Goal: Navigation & Orientation: Find specific page/section

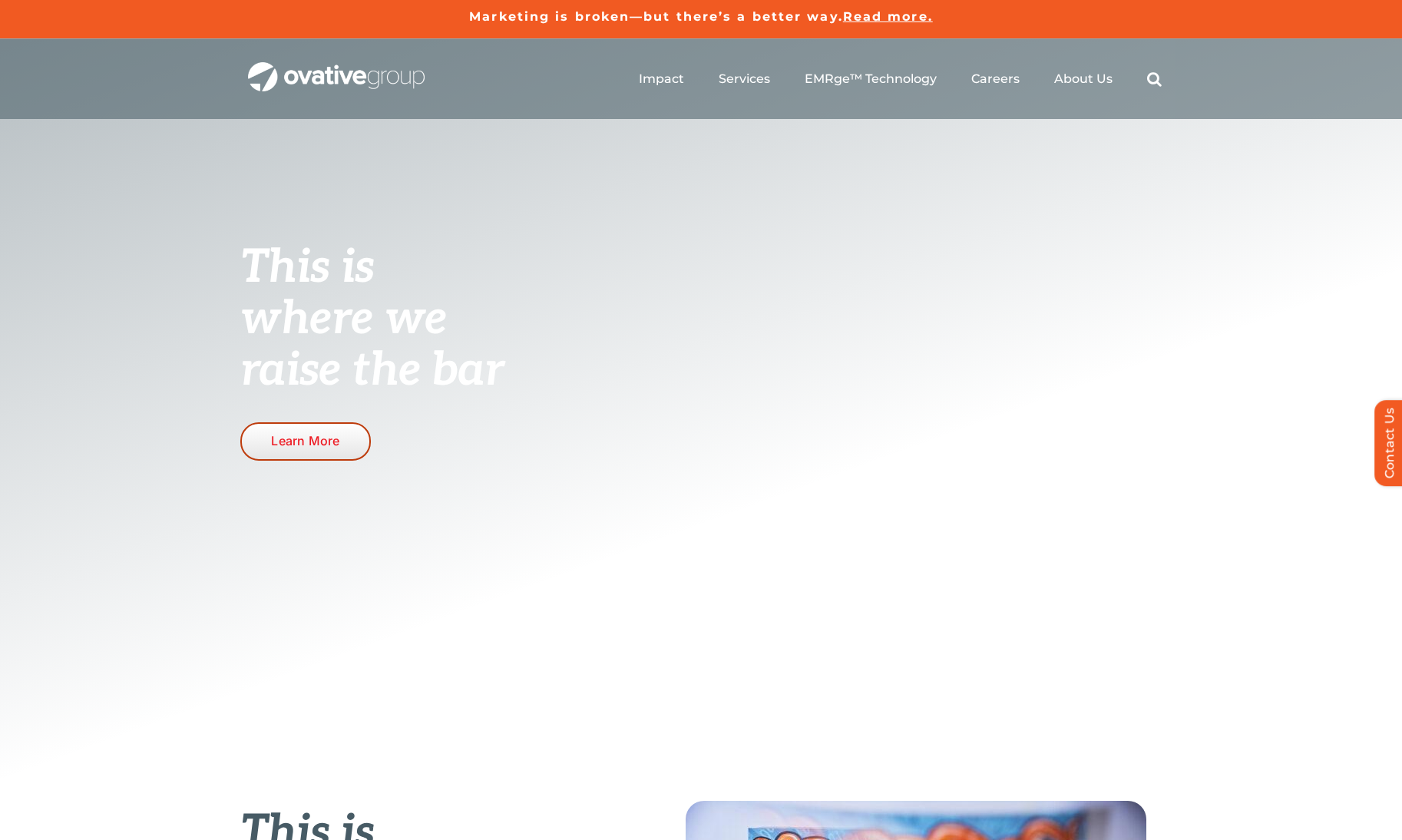
click at [301, 438] on span "Learn More" at bounding box center [305, 441] width 68 height 14
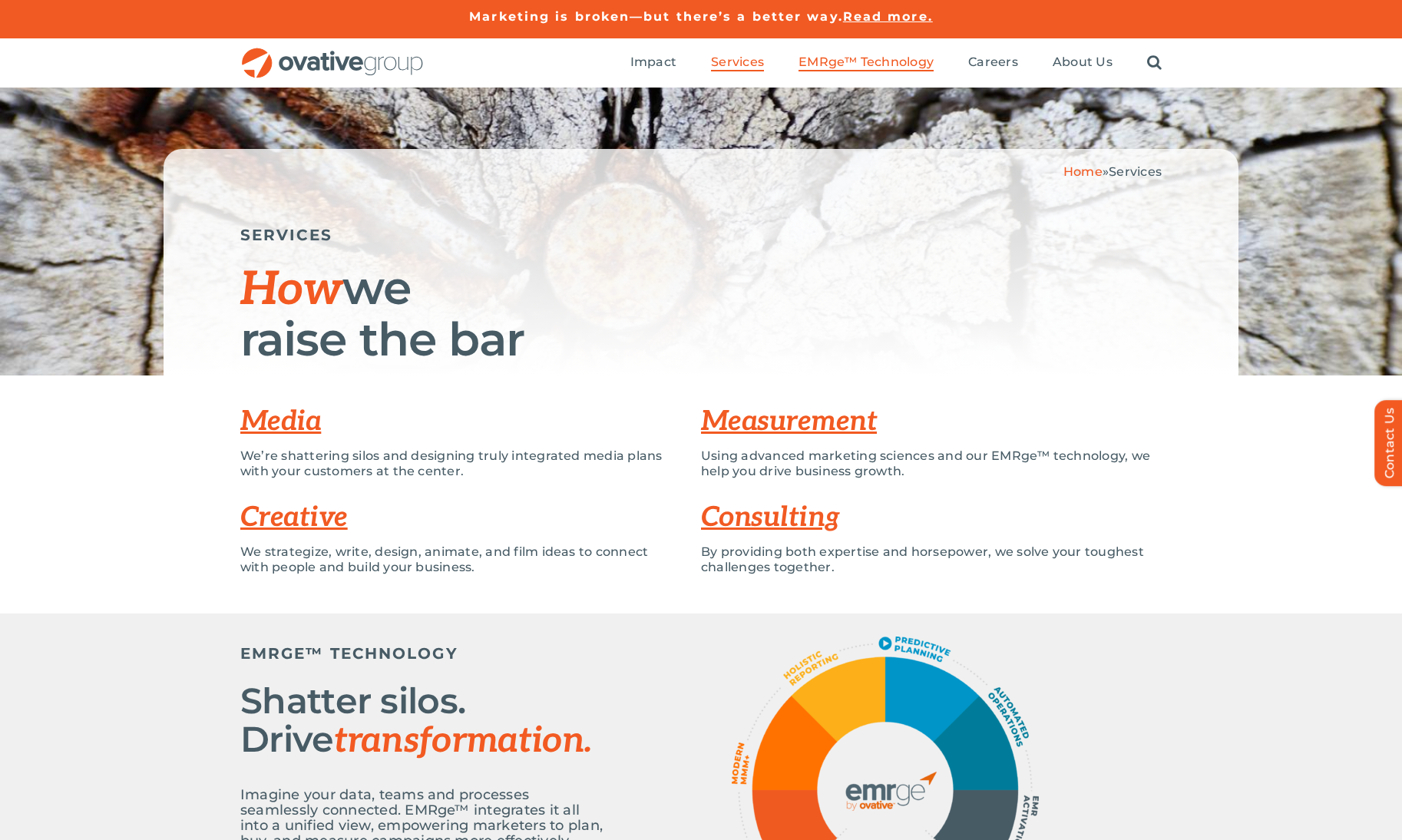
click at [862, 62] on span "EMRge™ Technology" at bounding box center [865, 62] width 135 height 15
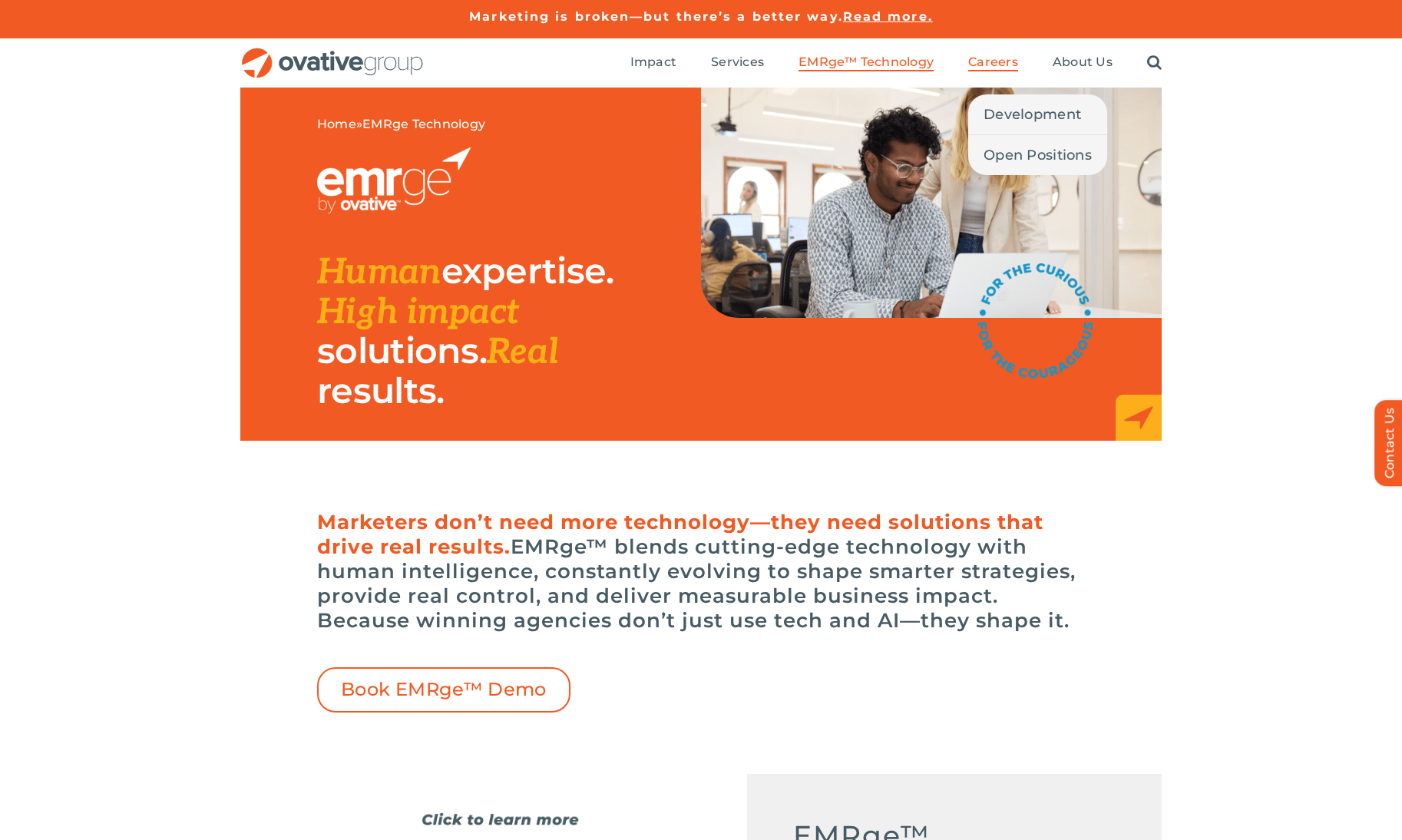
click at [997, 62] on span "Careers" at bounding box center [993, 62] width 50 height 15
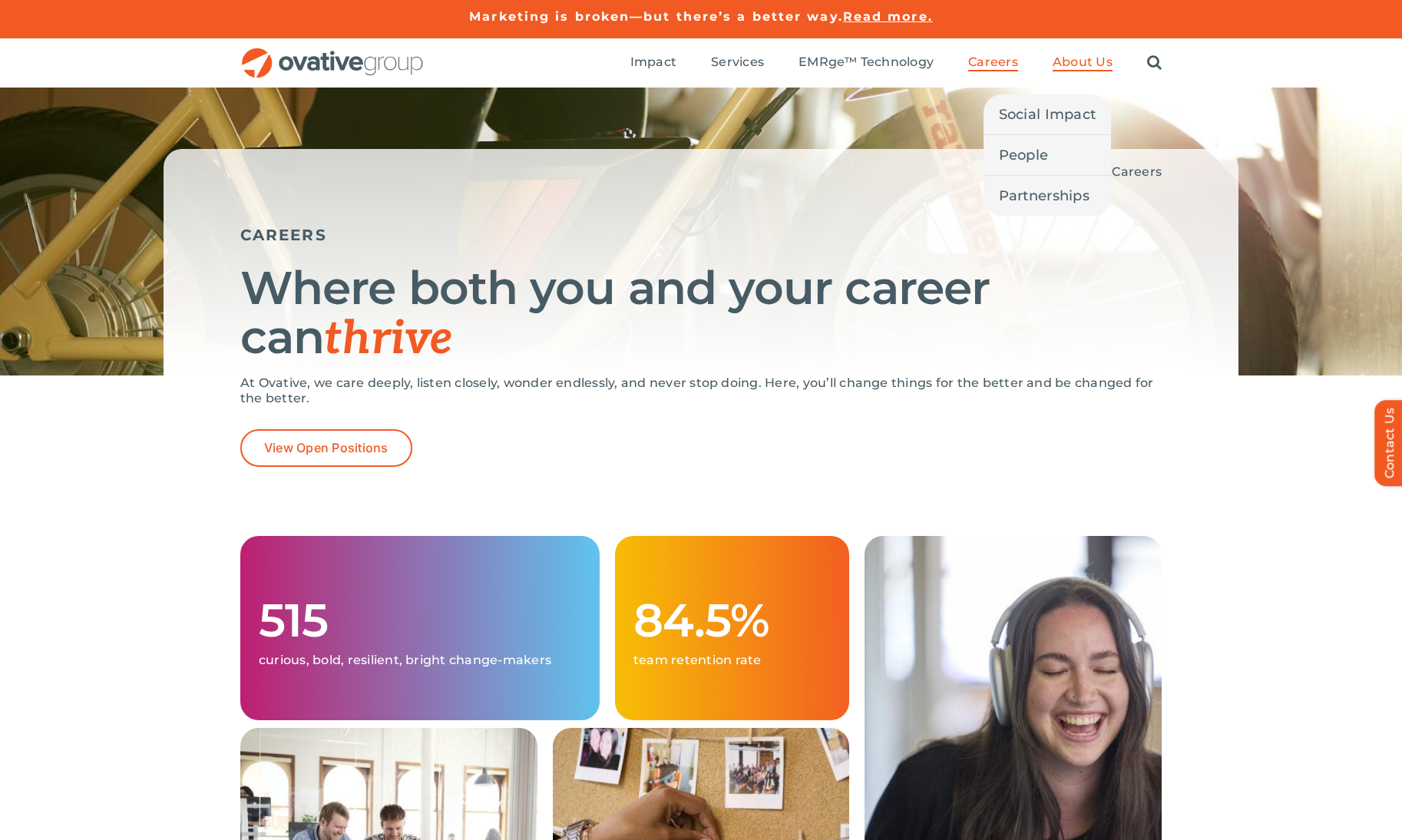
click at [1100, 64] on span "About Us" at bounding box center [1082, 62] width 60 height 15
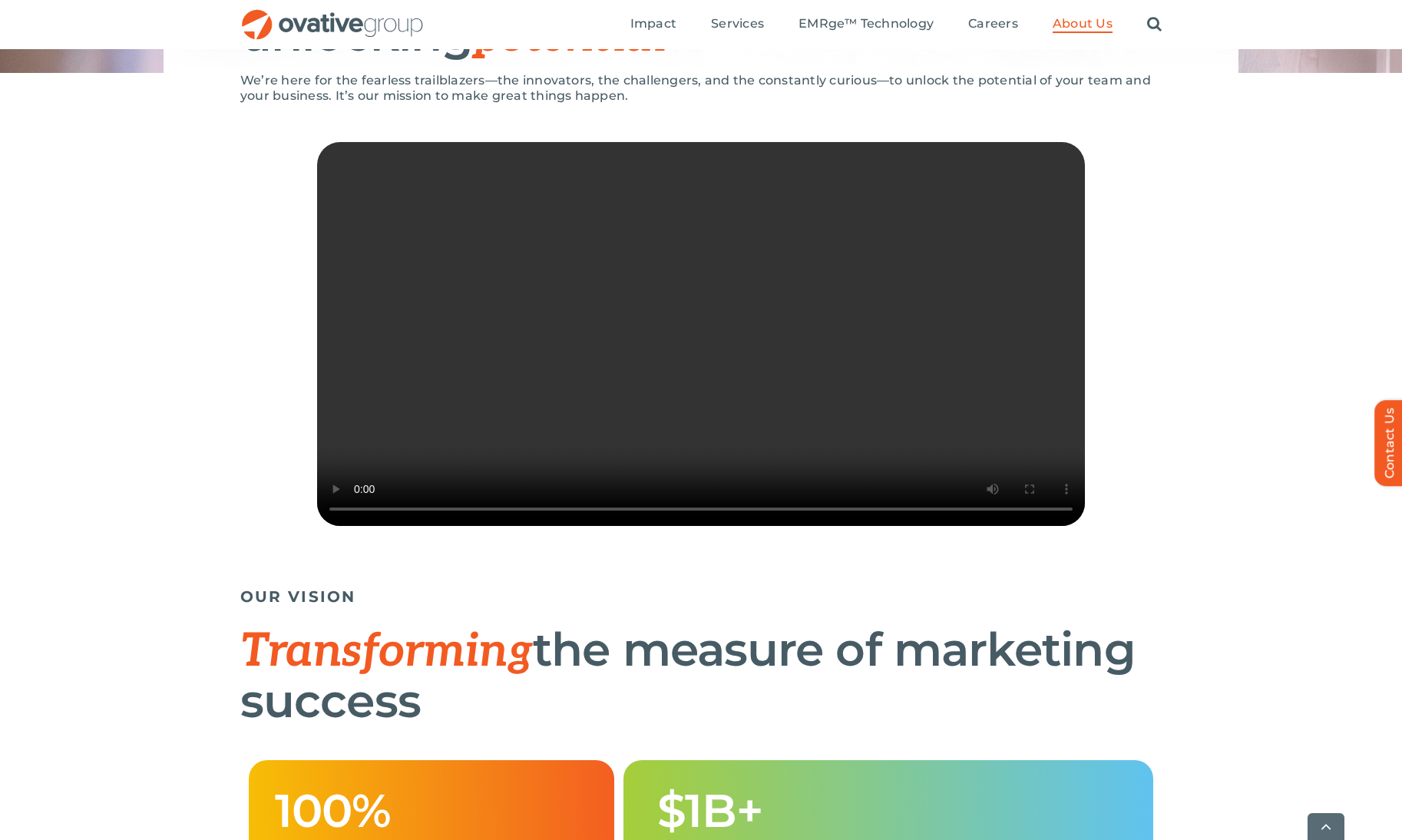
scroll to position [307, 0]
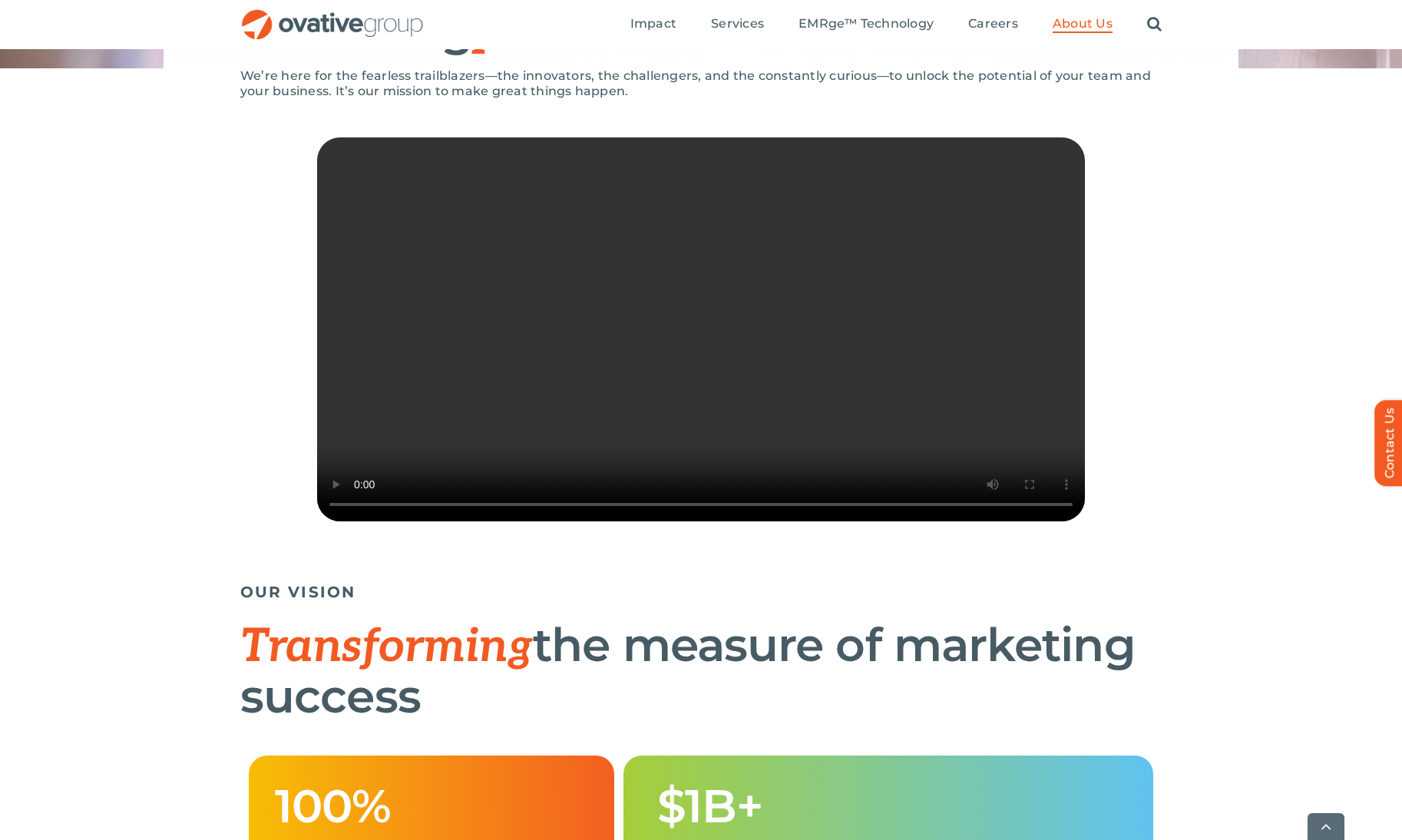
click at [46, 302] on div "We’re here for the fearless trailblazers—the innovators, the challengers, and t…" at bounding box center [701, 321] width 1402 height 507
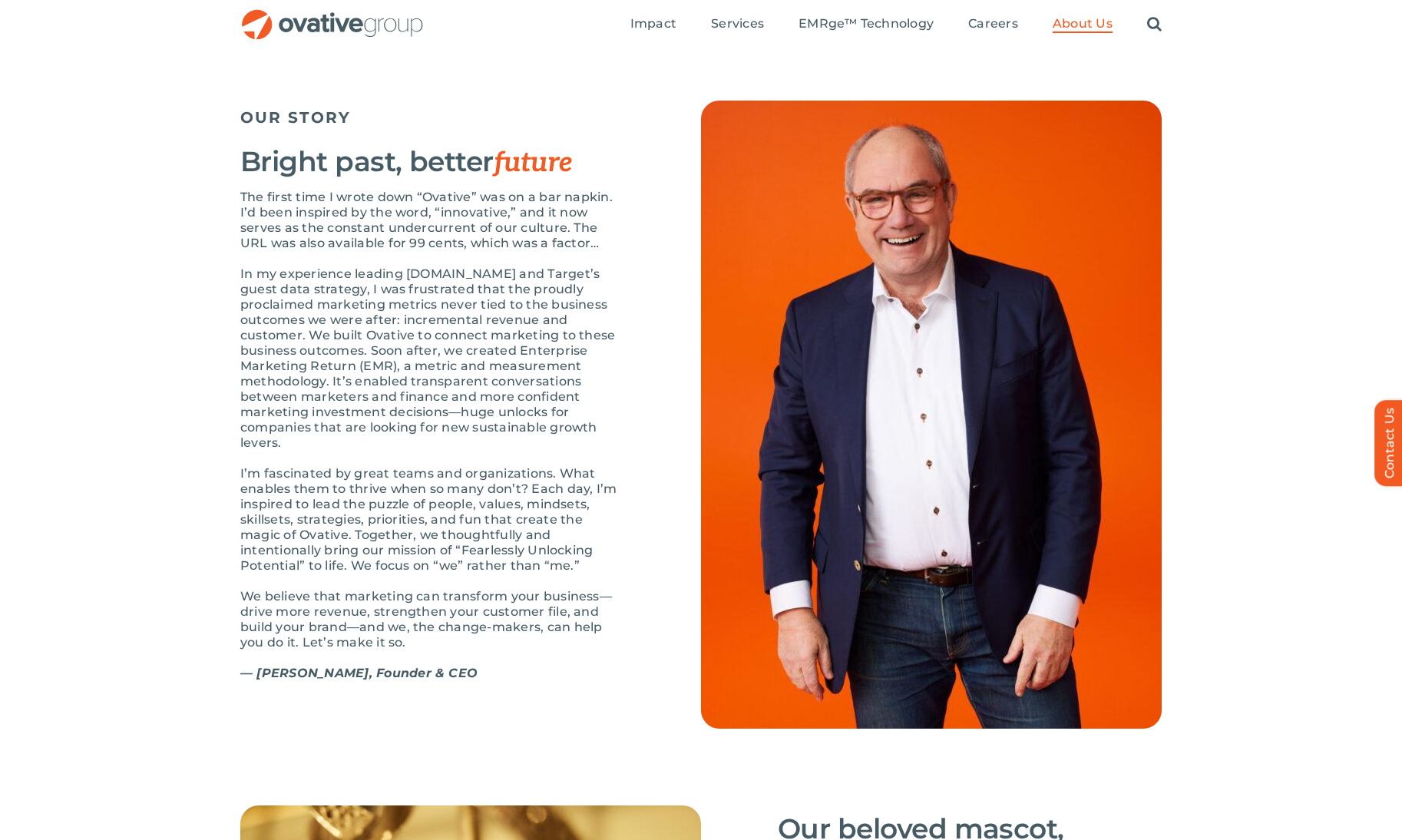
scroll to position [1529, 0]
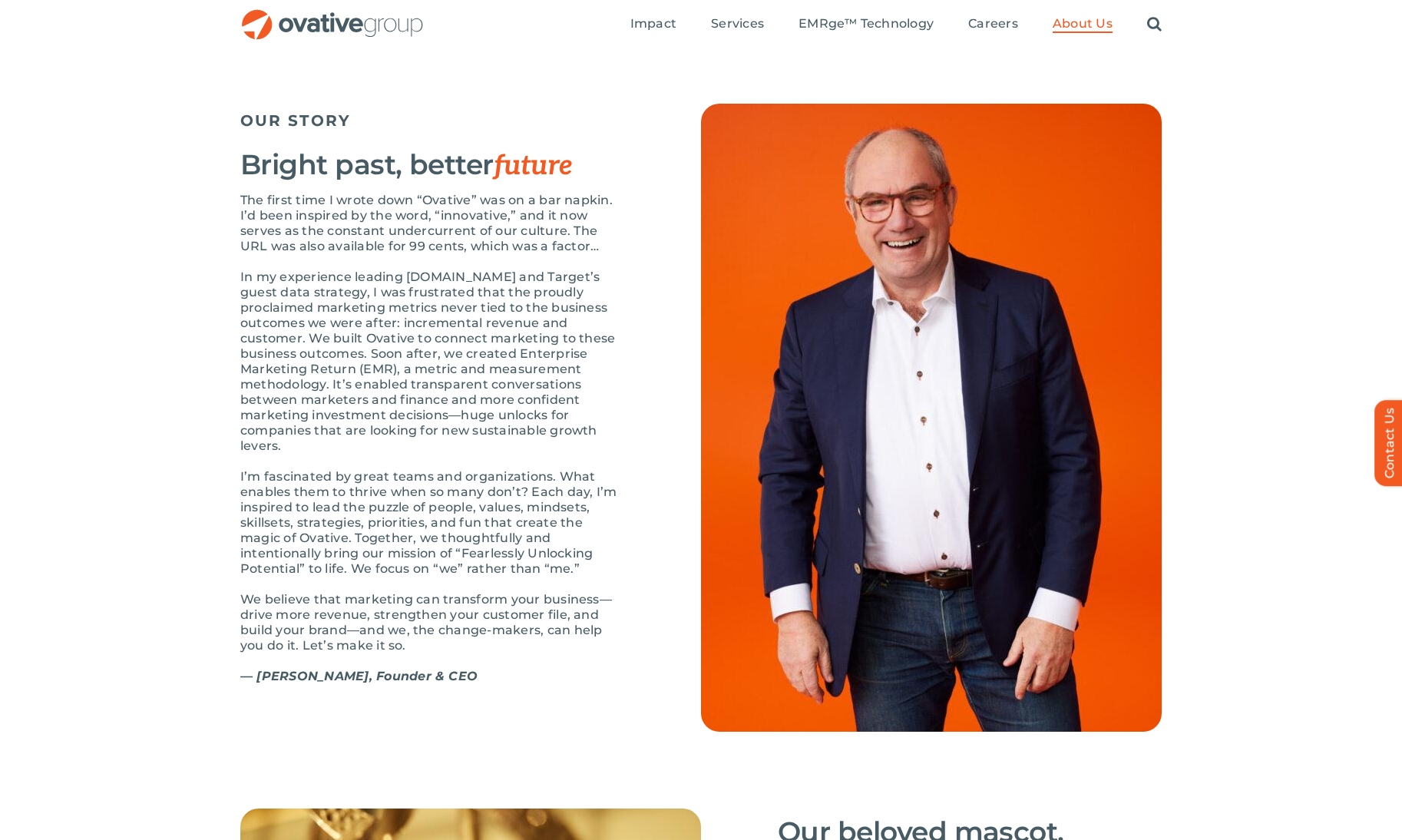
click at [493, 414] on p "In my experience leading Target.com and Target’s guest data strategy, I was fru…" at bounding box center [432, 362] width 384 height 184
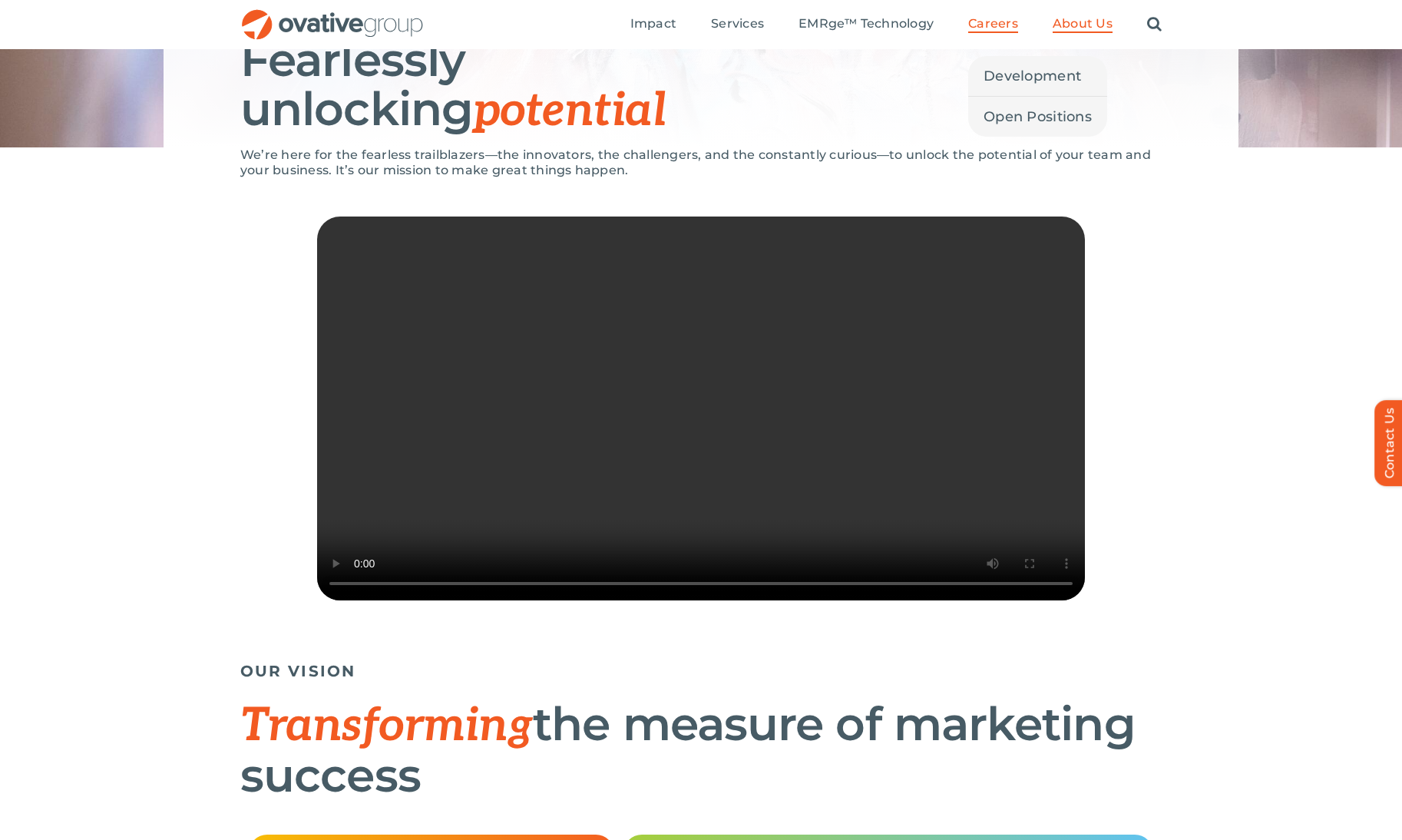
scroll to position [231, 0]
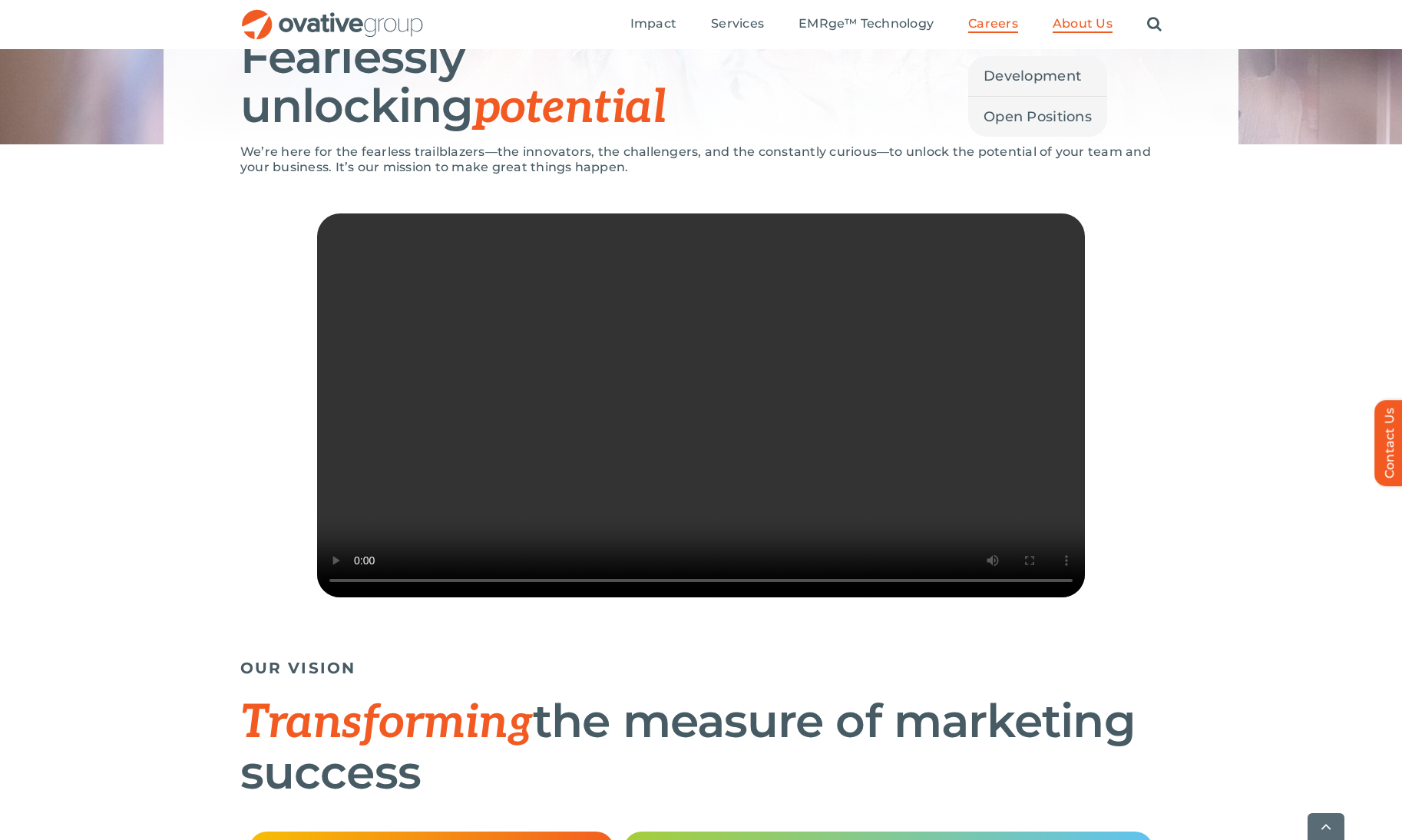
click at [989, 21] on span "Careers" at bounding box center [993, 23] width 50 height 15
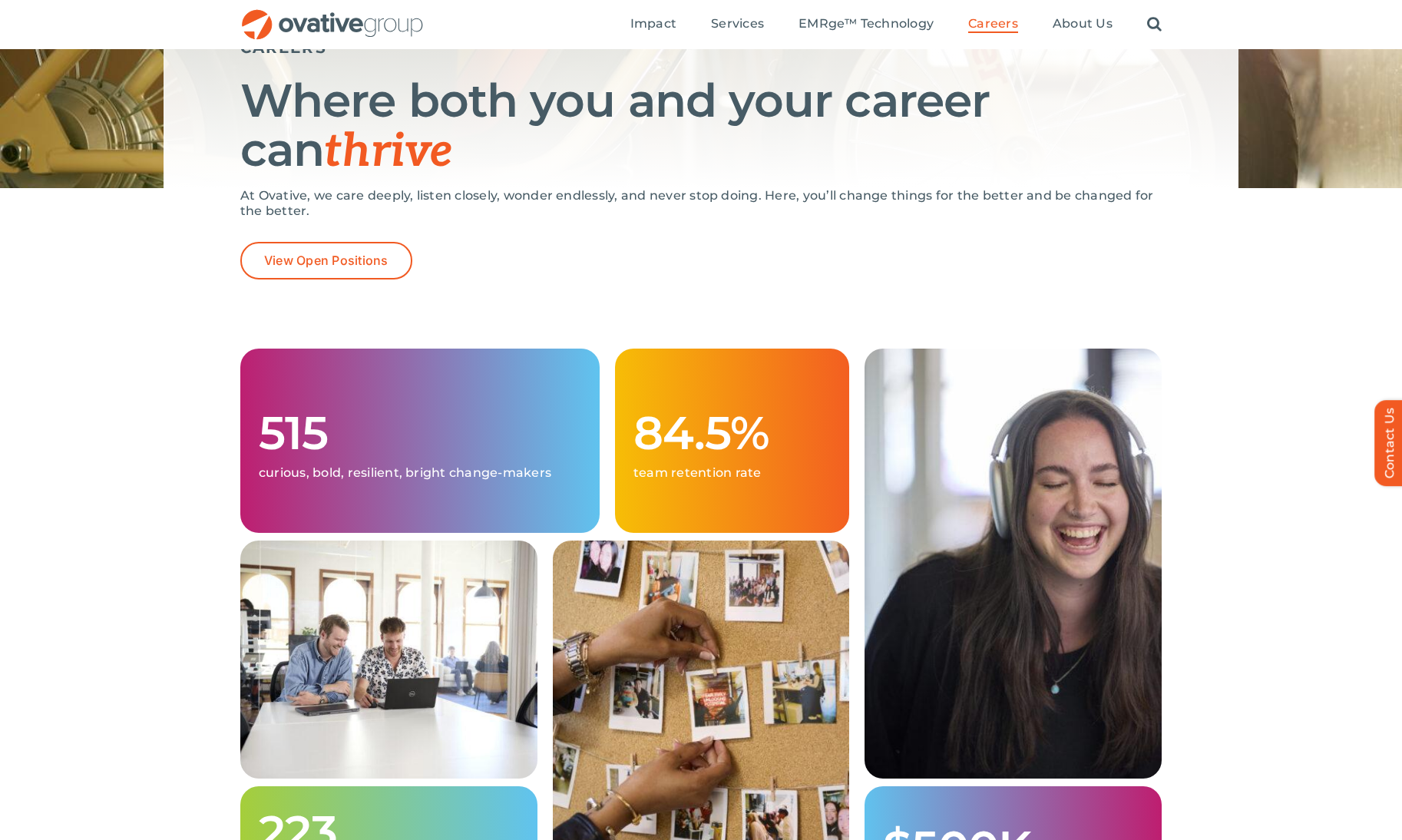
scroll to position [199, 0]
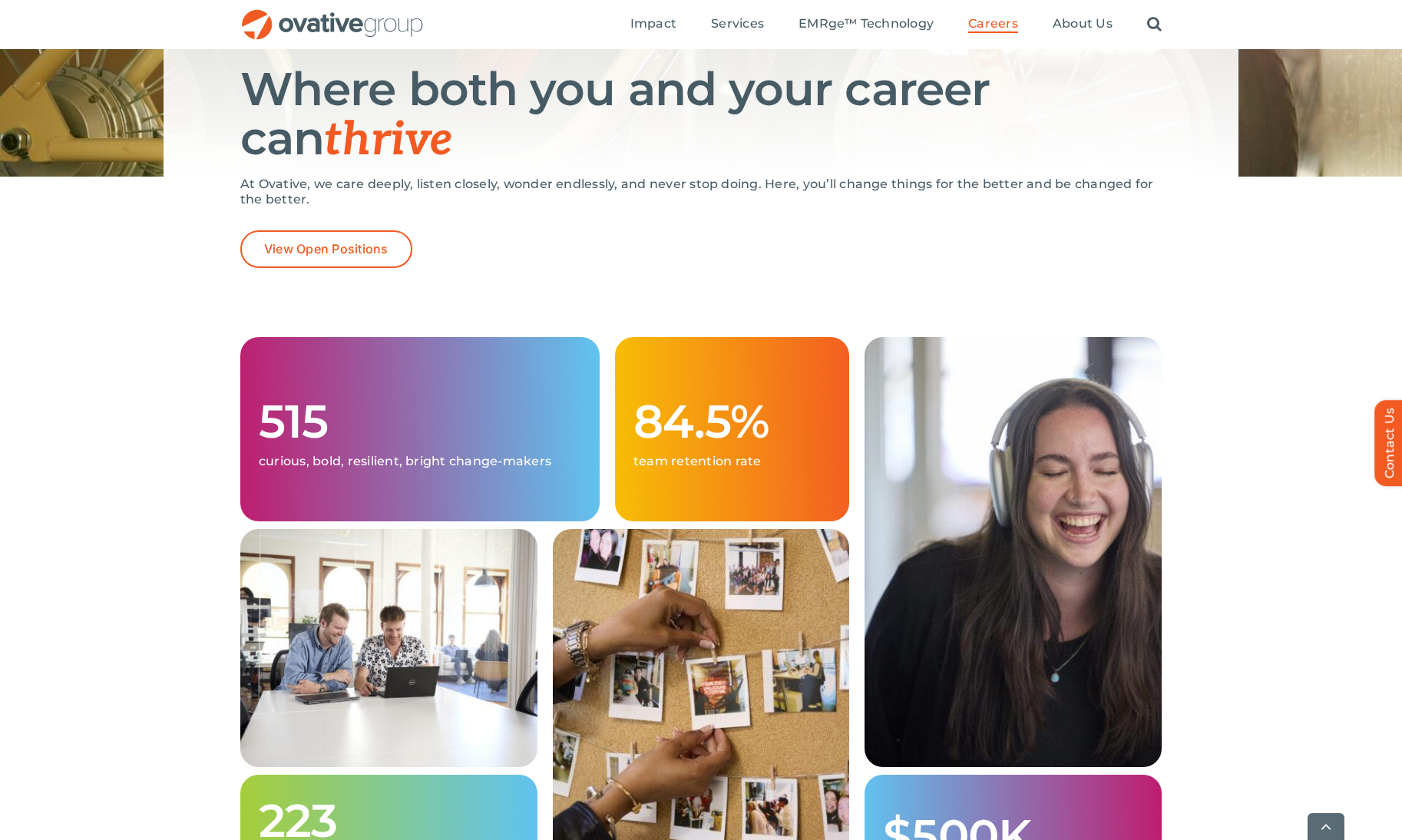
click at [410, 261] on div "View Open Positions" at bounding box center [701, 249] width 922 height 38
click at [382, 244] on span "View Open Positions" at bounding box center [326, 249] width 125 height 14
